Goal: Find specific page/section: Find specific page/section

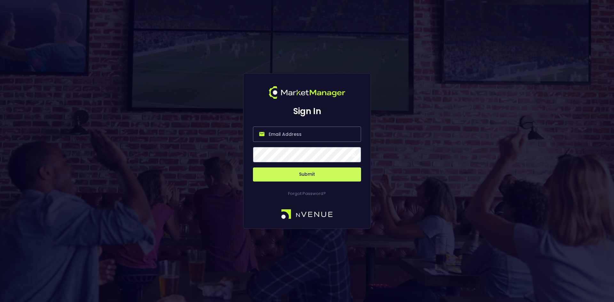
click at [268, 134] on input "email" at bounding box center [307, 134] width 108 height 15
type input "[EMAIL_ADDRESS][DOMAIN_NAME]"
click at [307, 175] on button "Submit" at bounding box center [307, 174] width 108 height 14
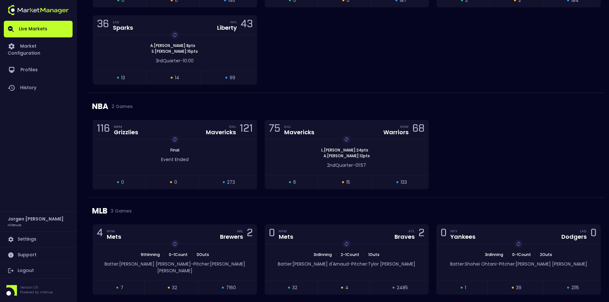
scroll to position [602, 0]
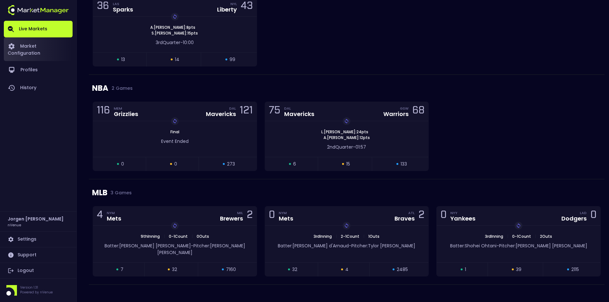
click at [43, 43] on link "Market Configuration" at bounding box center [38, 49] width 69 height 24
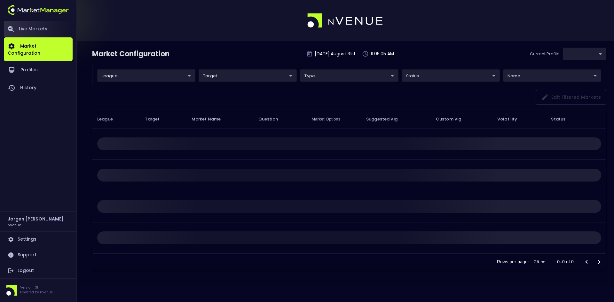
type input "0d810fa5-e353-4d9c-b11d-31f095cae871"
click at [30, 26] on link "Live Markets" at bounding box center [38, 29] width 69 height 17
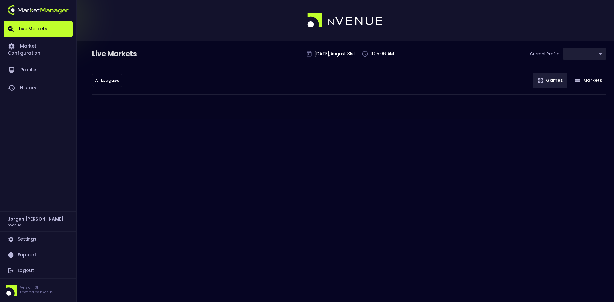
type input "0d810fa5-e353-4d9c-b11d-31f095cae871"
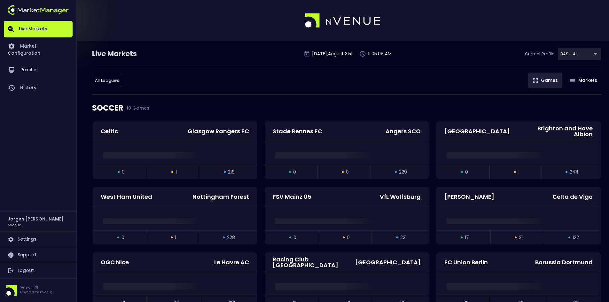
click at [408, 86] on div "All Leagues all leagues ​ Games Markets" at bounding box center [346, 80] width 509 height 29
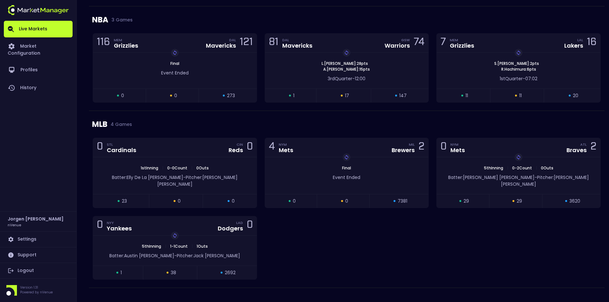
scroll to position [668, 0]
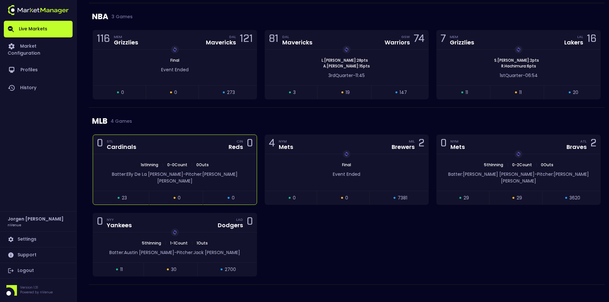
click at [218, 154] on div "0 STL Cardinals CIN Reds 0" at bounding box center [175, 144] width 164 height 19
